Goal: Check status: Check status

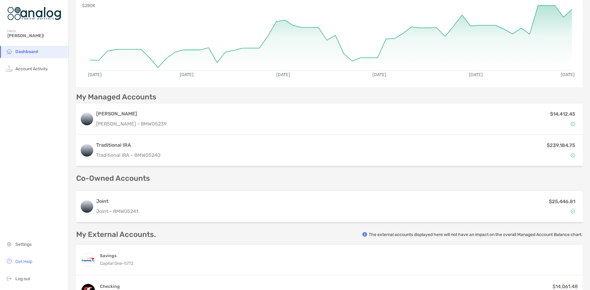
scroll to position [59, 0]
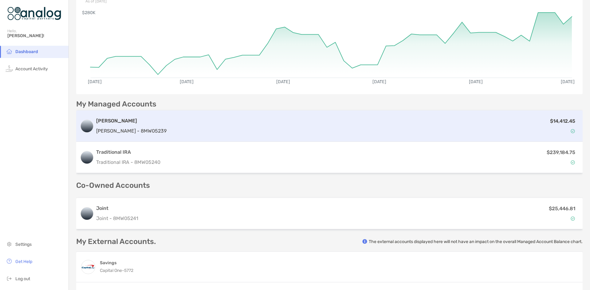
click at [115, 126] on div "[PERSON_NAME] [PERSON_NAME] - 8MW05239" at bounding box center [131, 126] width 70 height 18
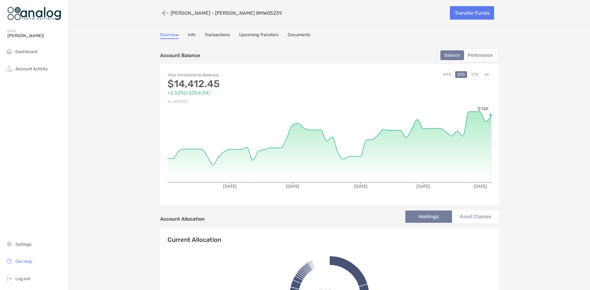
click at [212, 37] on link "Transactions" at bounding box center [217, 35] width 25 height 7
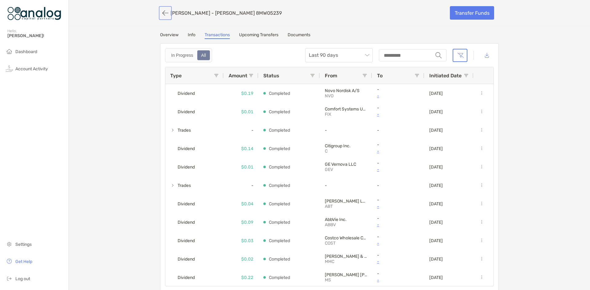
click at [166, 13] on button "button" at bounding box center [165, 12] width 10 height 11
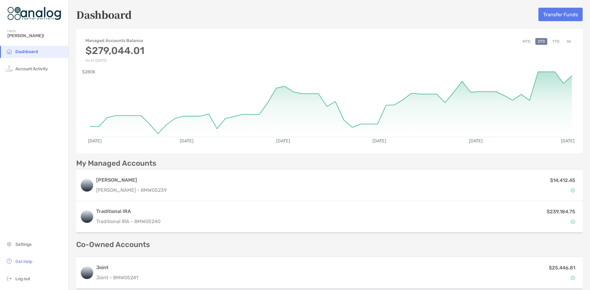
click at [294, 48] on div "Managed Accounts Balance $279,044.01 As of [DATE] MTD QTD YTD All" at bounding box center [329, 47] width 506 height 31
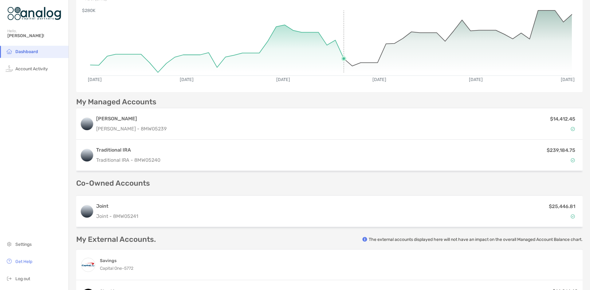
scroll to position [151, 0]
